Goal: Transaction & Acquisition: Download file/media

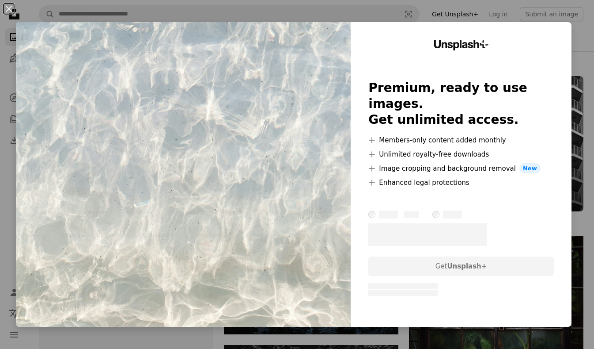
scroll to position [585, 0]
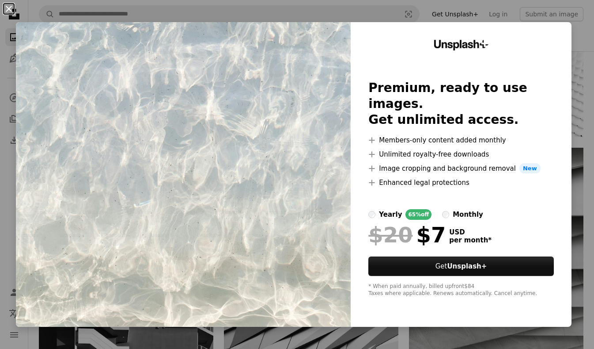
click at [8, 10] on button "An X shape" at bounding box center [9, 9] width 11 height 11
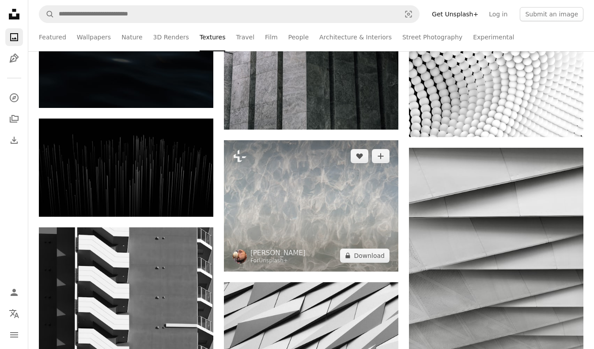
click at [268, 167] on img at bounding box center [311, 205] width 175 height 131
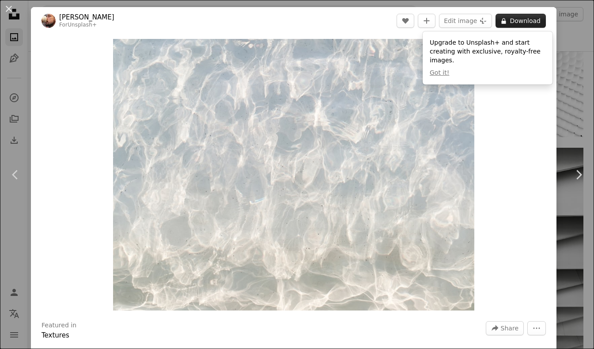
click at [531, 21] on button "A lock Download" at bounding box center [521, 21] width 50 height 14
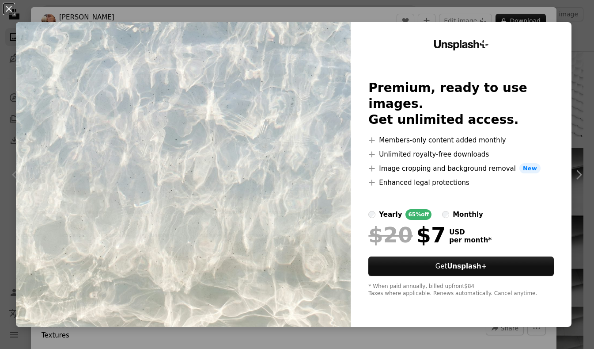
click at [308, 190] on img at bounding box center [183, 174] width 335 height 304
click at [8, 14] on button "An X shape" at bounding box center [9, 9] width 11 height 11
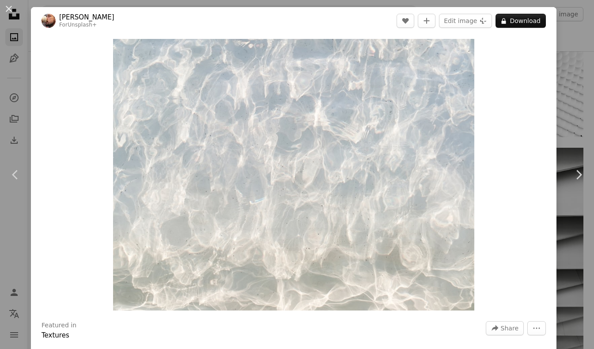
click at [21, 51] on div "An X shape Chevron left Chevron right Viktor Forgacs For Unsplash+ A heart A pl…" at bounding box center [297, 174] width 594 height 349
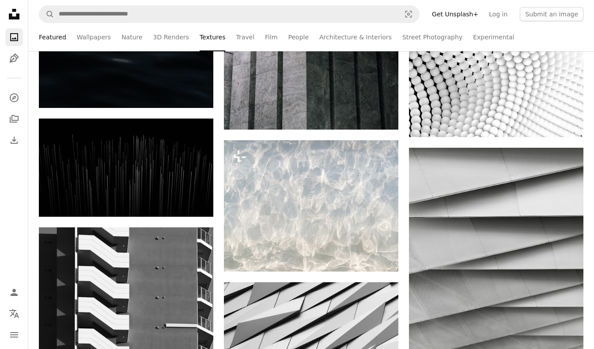
click at [48, 38] on link "Featured" at bounding box center [52, 37] width 27 height 28
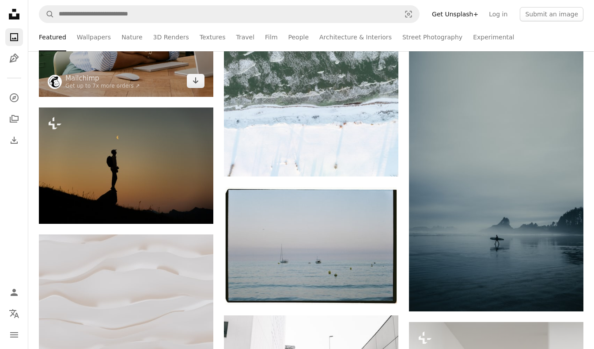
scroll to position [315, 0]
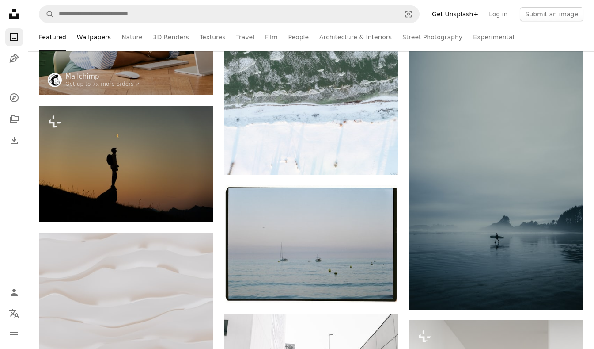
click at [93, 40] on link "Wallpapers" at bounding box center [94, 37] width 34 height 28
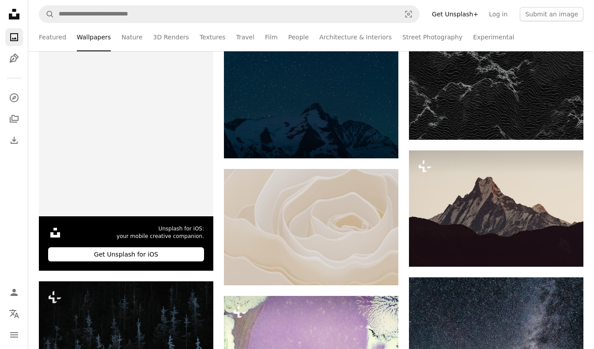
scroll to position [195, 0]
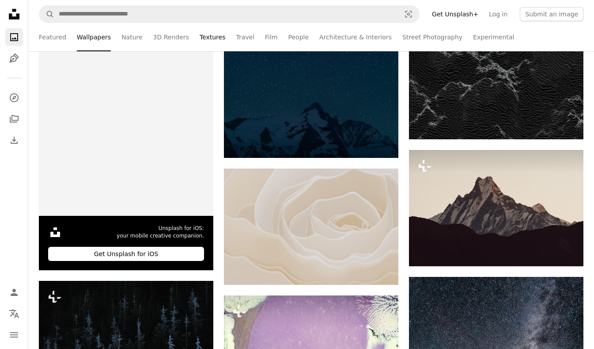
click at [213, 33] on link "Textures" at bounding box center [213, 37] width 26 height 28
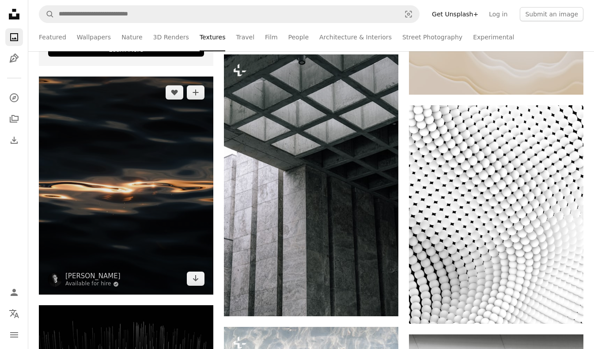
scroll to position [400, 0]
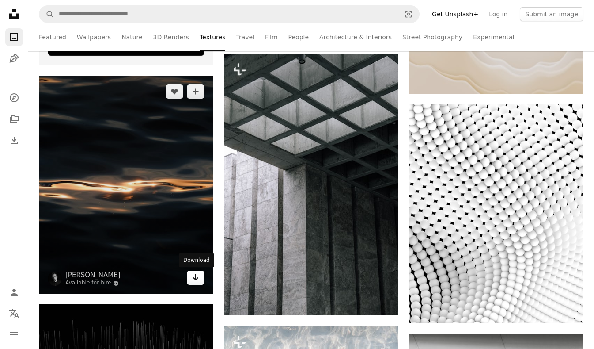
click at [196, 278] on icon "Arrow pointing down" at bounding box center [195, 277] width 7 height 11
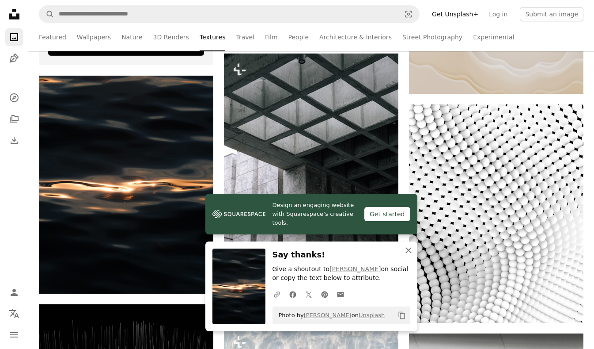
click at [411, 251] on icon "An X shape" at bounding box center [408, 250] width 11 height 11
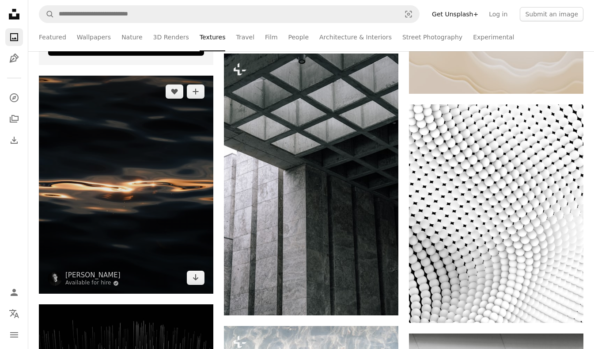
click at [125, 196] on img at bounding box center [126, 185] width 175 height 218
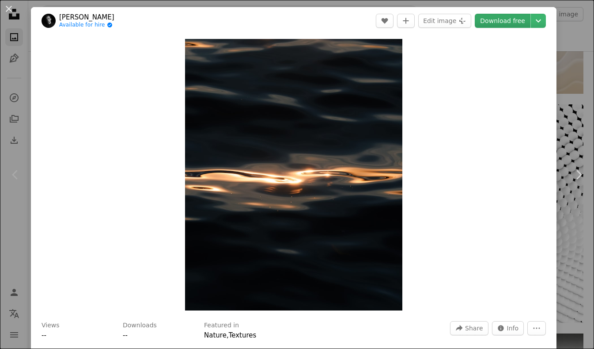
click at [509, 24] on link "Download free" at bounding box center [503, 21] width 56 height 14
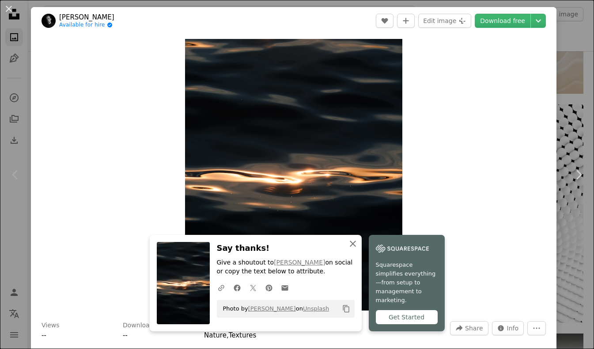
click at [353, 249] on icon "An X shape" at bounding box center [353, 243] width 11 height 11
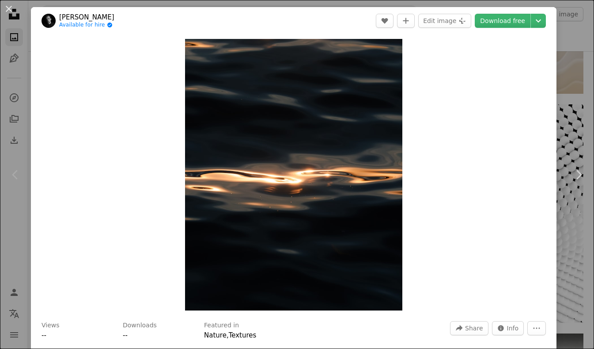
click at [568, 87] on div "An X shape Chevron left Chevron right Phil Desforges Available for hire A check…" at bounding box center [297, 174] width 594 height 349
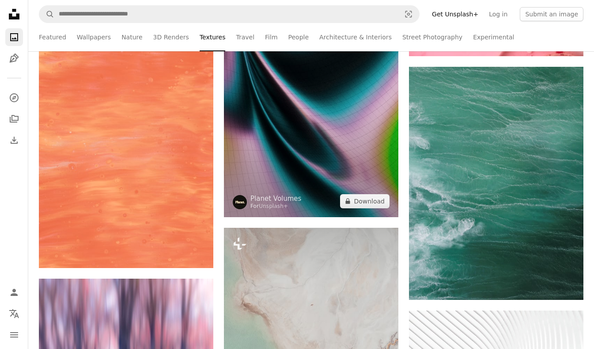
scroll to position [2767, 0]
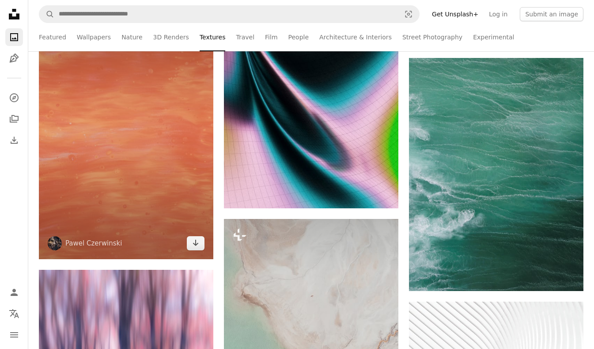
click at [152, 157] on img at bounding box center [126, 128] width 175 height 262
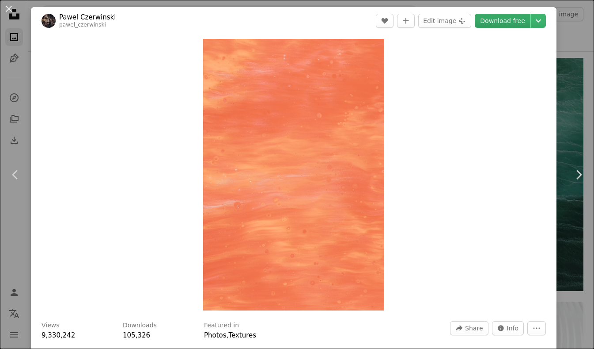
click at [514, 16] on link "Download free" at bounding box center [503, 21] width 56 height 14
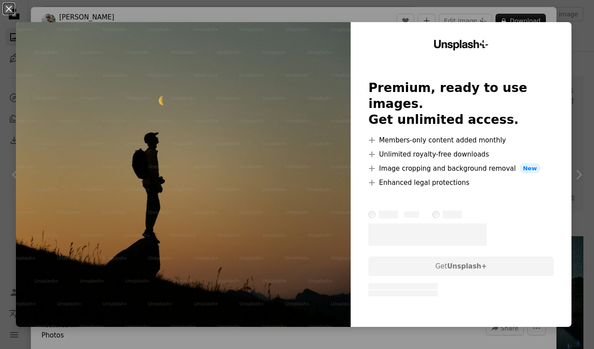
scroll to position [305, 0]
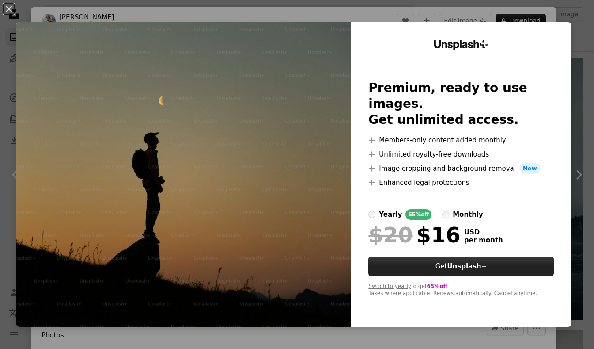
click at [493, 256] on button "Get Unsplash+" at bounding box center [460, 265] width 185 height 19
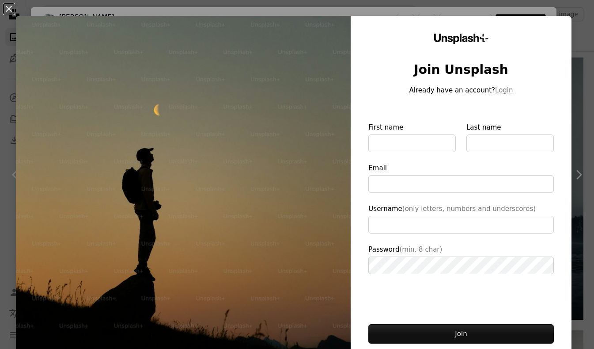
type input "**********"
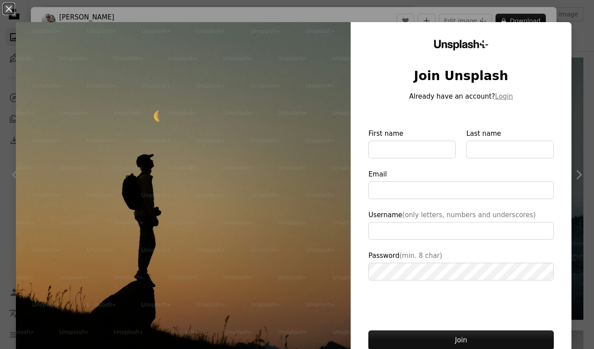
click at [576, 12] on div "An X shape Unsplash+ Join Unsplash Already have an account? Login First name La…" at bounding box center [297, 174] width 594 height 349
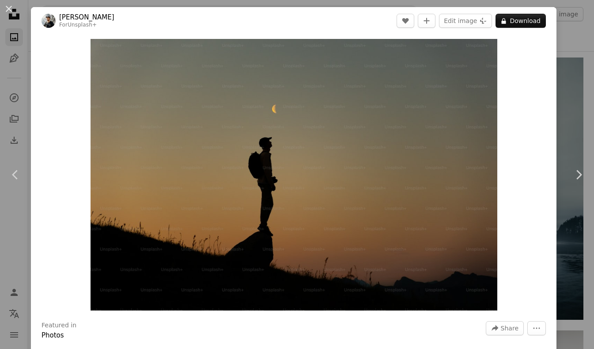
click at [573, 74] on div "An X shape Chevron left Chevron right [PERSON_NAME] For Unsplash+ A heart A plu…" at bounding box center [297, 174] width 594 height 349
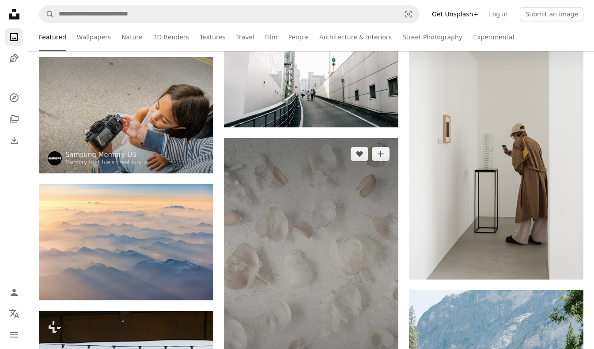
scroll to position [617, 0]
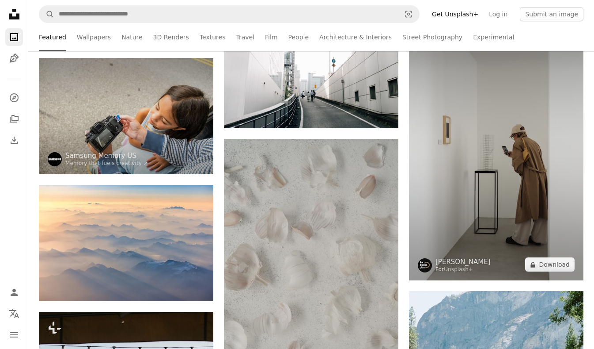
click at [452, 152] on img at bounding box center [496, 150] width 175 height 262
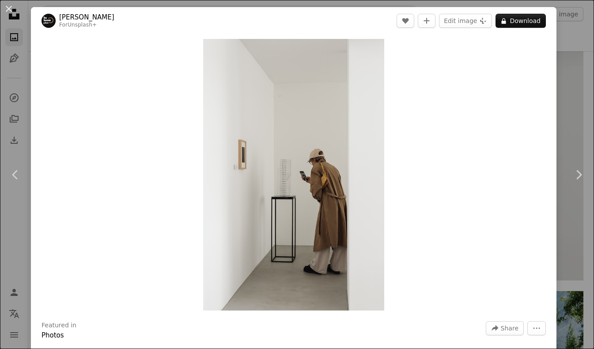
click at [573, 121] on div "An X shape Chevron left Chevron right [PERSON_NAME] For Unsplash+ A heart A plu…" at bounding box center [297, 174] width 594 height 349
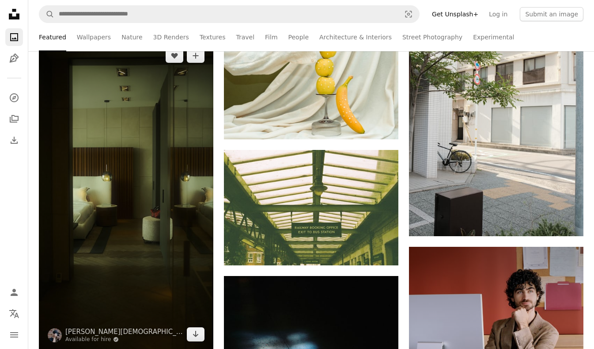
scroll to position [2555, 0]
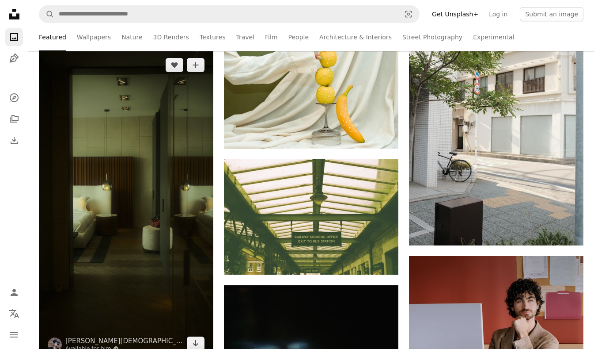
click at [163, 183] on img at bounding box center [126, 204] width 175 height 310
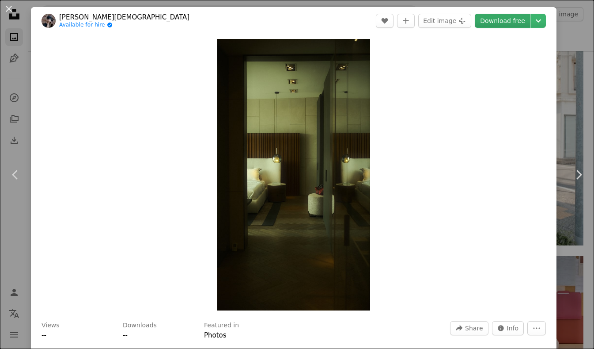
click at [522, 22] on link "Download free" at bounding box center [503, 21] width 56 height 14
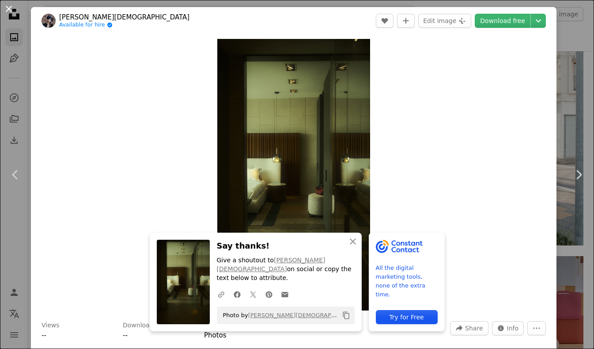
click at [9, 10] on button "An X shape" at bounding box center [9, 9] width 11 height 11
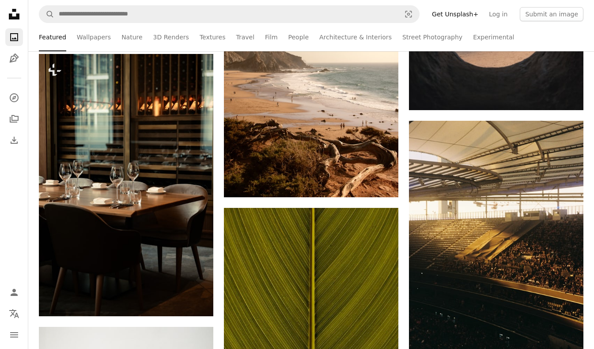
scroll to position [1414, 0]
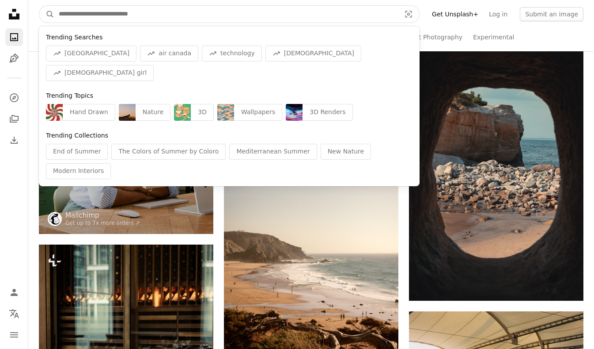
click at [138, 17] on input "Find visuals sitewide" at bounding box center [226, 14] width 344 height 17
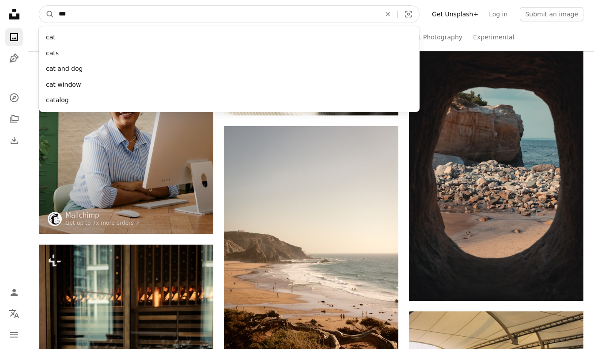
type input "***"
click at [39, 6] on button "A magnifying glass" at bounding box center [46, 14] width 15 height 17
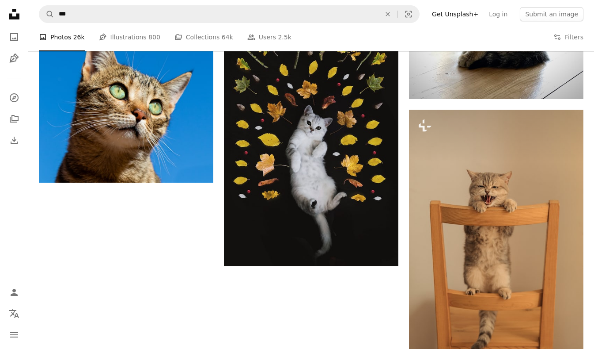
scroll to position [1355, 0]
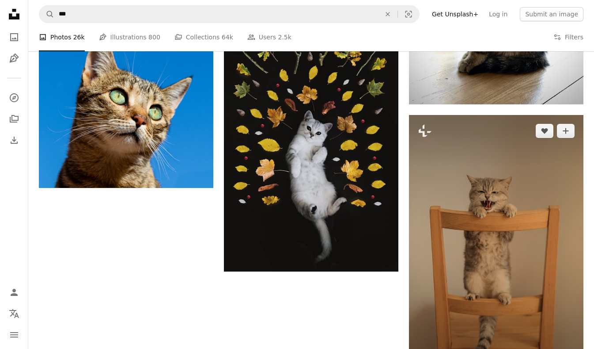
click at [467, 185] on img at bounding box center [496, 246] width 175 height 262
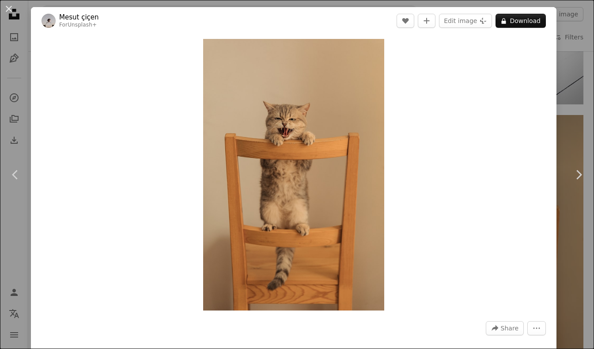
click at [571, 123] on div "An X shape Chevron left Chevron right Mesut çiçen For Unsplash+ A heart A plus …" at bounding box center [297, 174] width 594 height 349
